Goal: Information Seeking & Learning: Find specific page/section

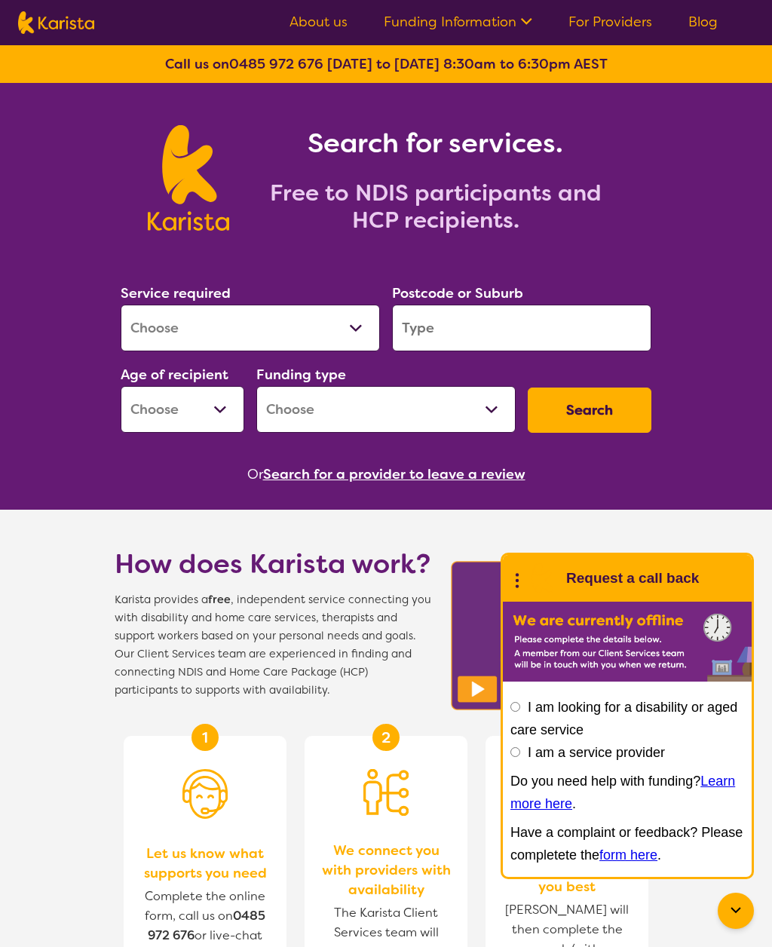
click at [346, 333] on select "Allied Health Assistant Assessment ([MEDICAL_DATA] or [MEDICAL_DATA]) Behaviour…" at bounding box center [250, 328] width 259 height 47
click at [136, 329] on select "Allied Health Assistant Assessment ([MEDICAL_DATA] or [MEDICAL_DATA]) Behaviour…" at bounding box center [250, 328] width 259 height 47
select select "Support worker"
click at [535, 327] on input "search" at bounding box center [521, 328] width 259 height 47
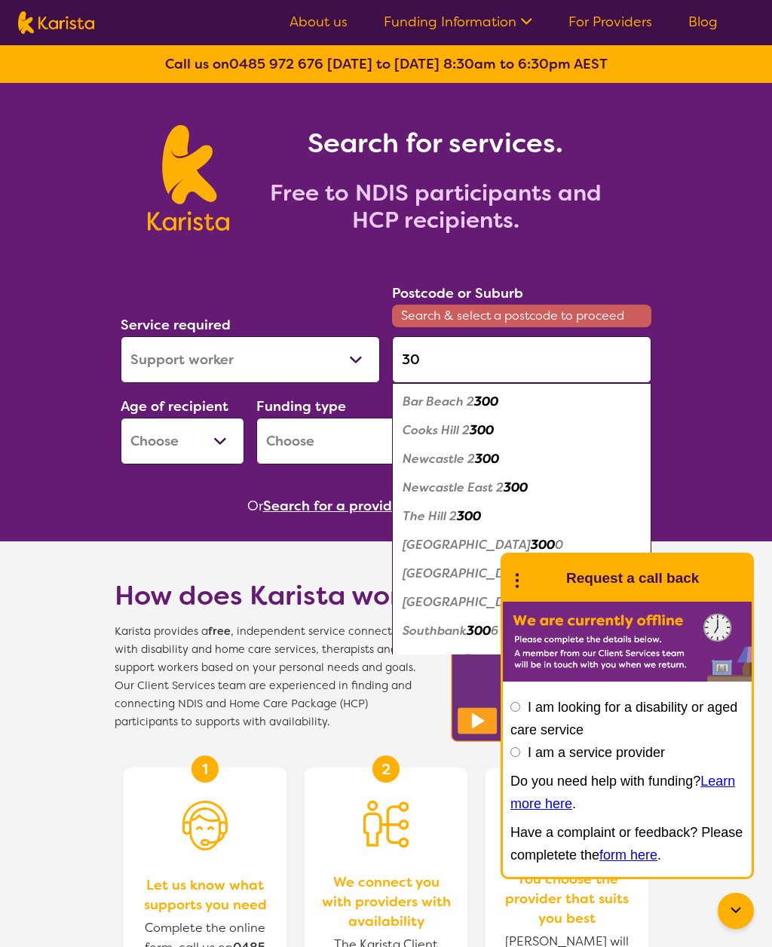
type input "3"
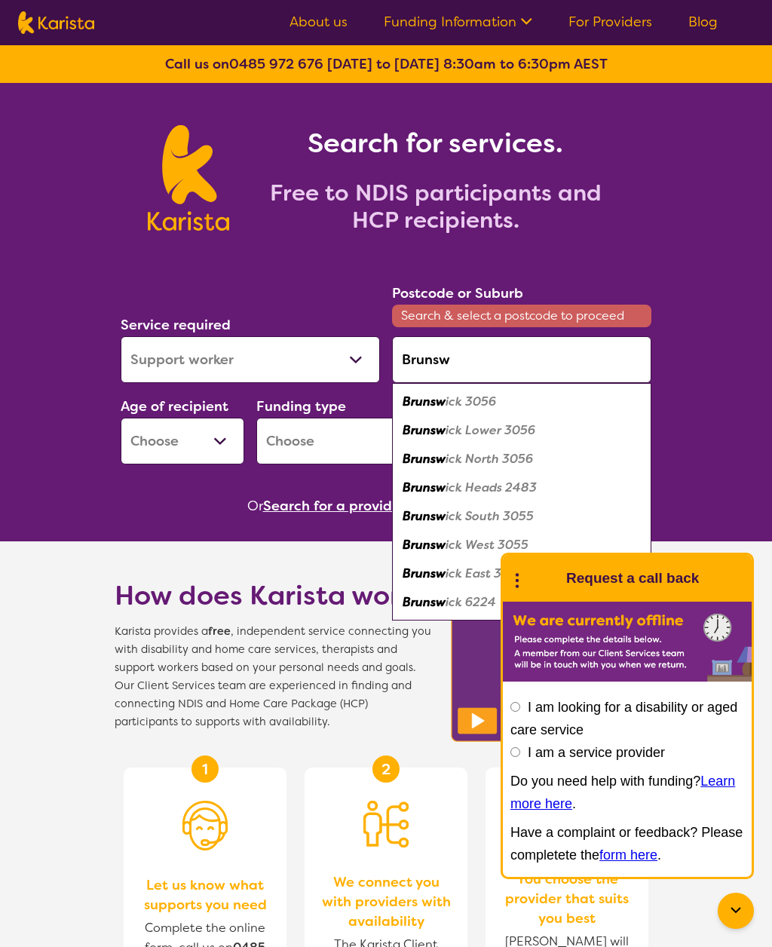
click at [520, 406] on div "Brunsw ick 3056" at bounding box center [522, 402] width 244 height 29
type input "3056"
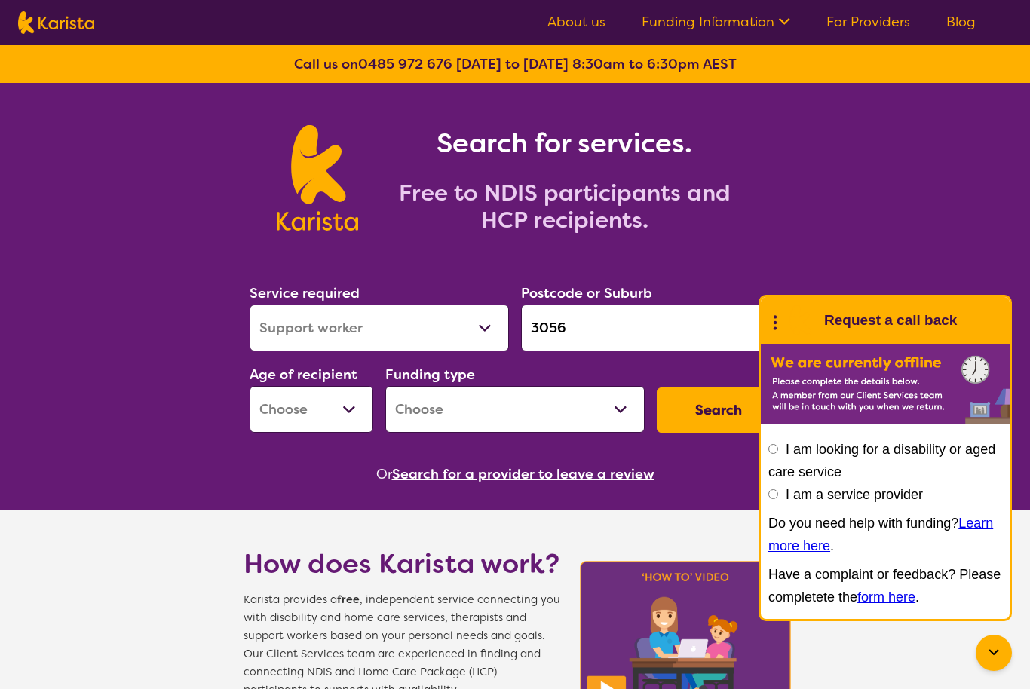
click at [348, 411] on select "Early Childhood - 0 to 9 Child - 10 to 11 Adolescent - 12 to 17 Adult - 18 to 6…" at bounding box center [312, 409] width 124 height 47
select select "AD"
click at [522, 411] on select "Home Care Package (HCP) National Disability Insurance Scheme (NDIS) I don't know" at bounding box center [514, 409] width 259 height 47
select select "NDIS"
click at [705, 412] on button "Search" at bounding box center [719, 410] width 124 height 45
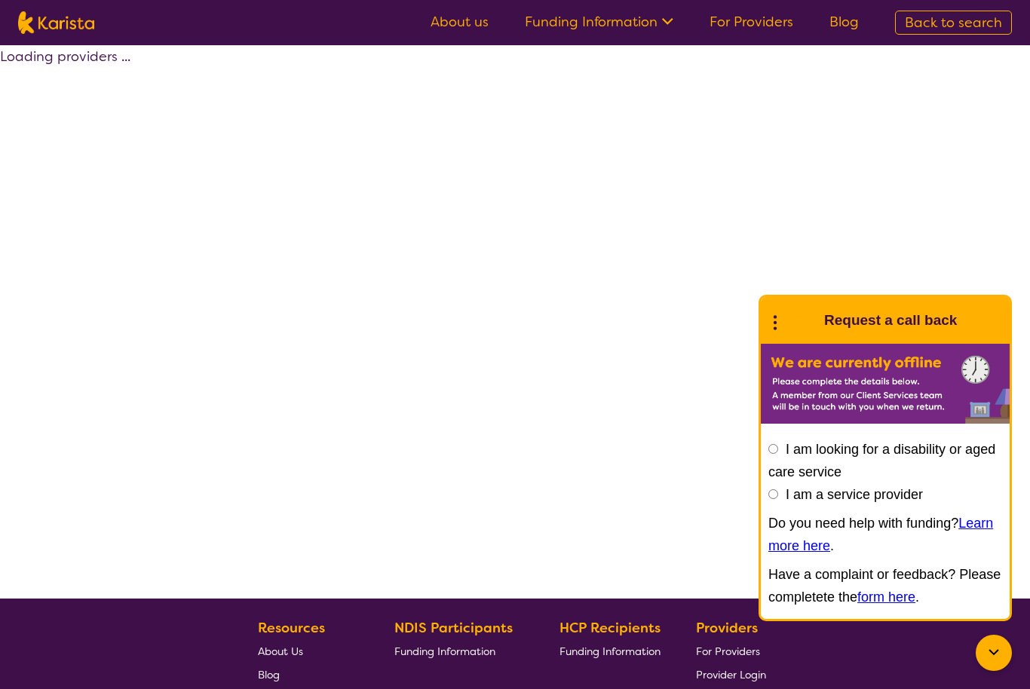
select select "by_score"
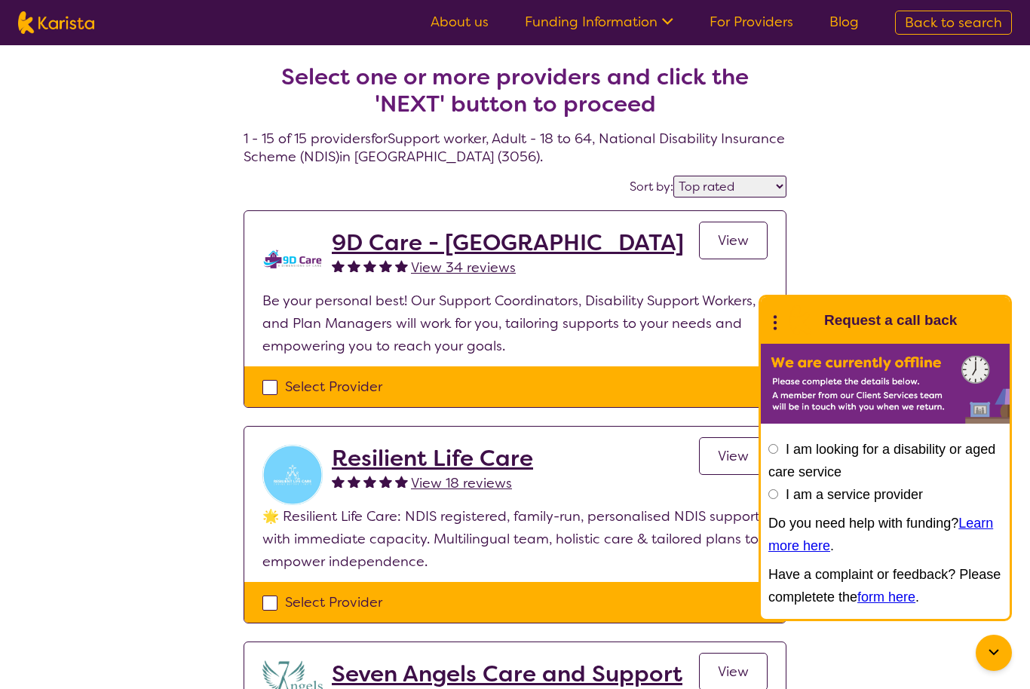
click at [771, 652] on icon at bounding box center [994, 653] width 18 height 18
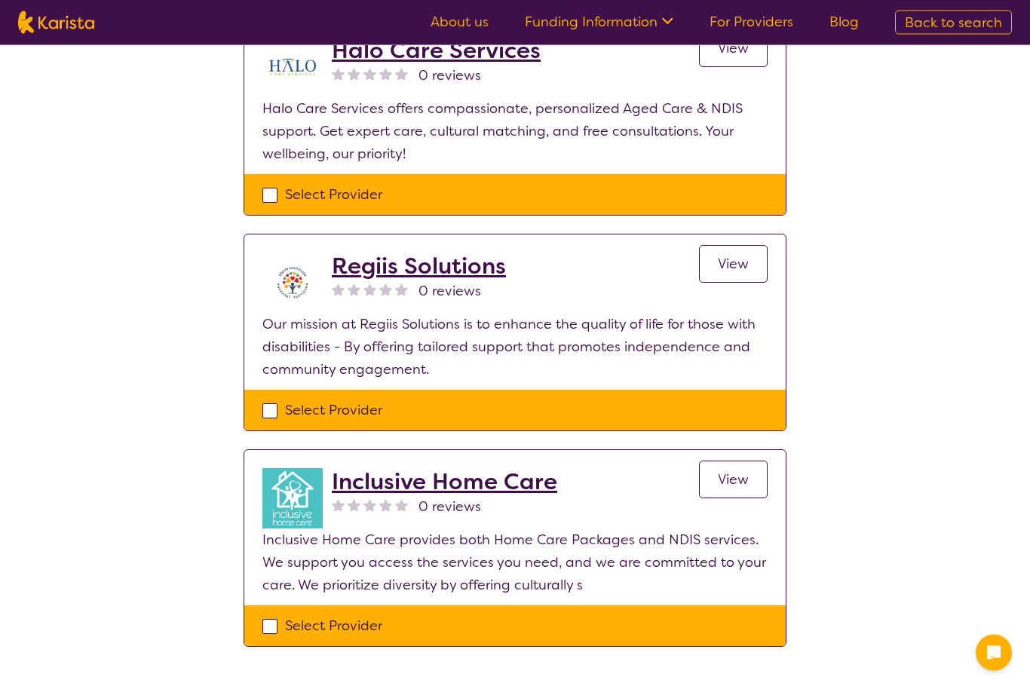
scroll to position [2777, 0]
